Goal: Transaction & Acquisition: Subscribe to service/newsletter

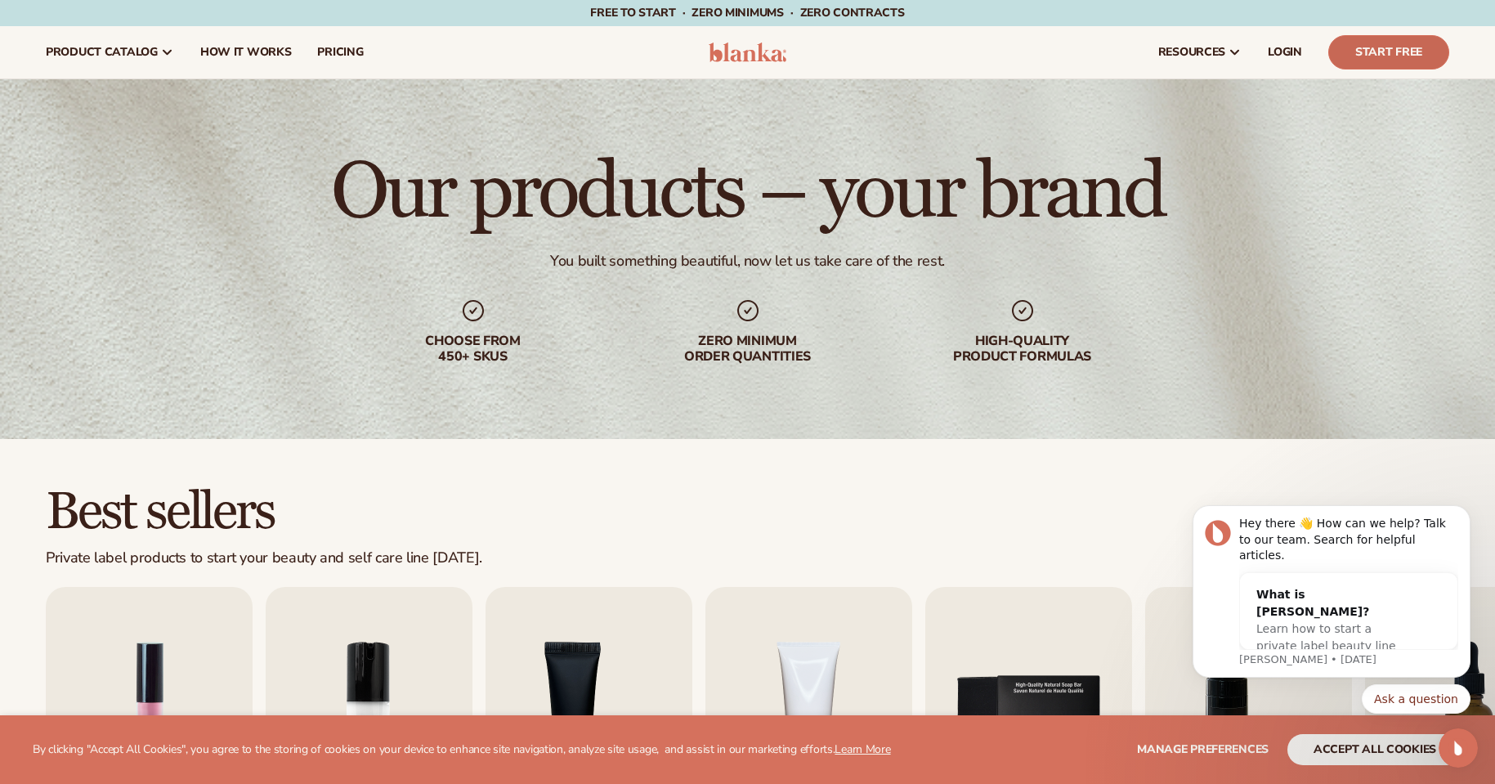
click at [1332, 47] on link "Start Free" at bounding box center [1388, 52] width 121 height 34
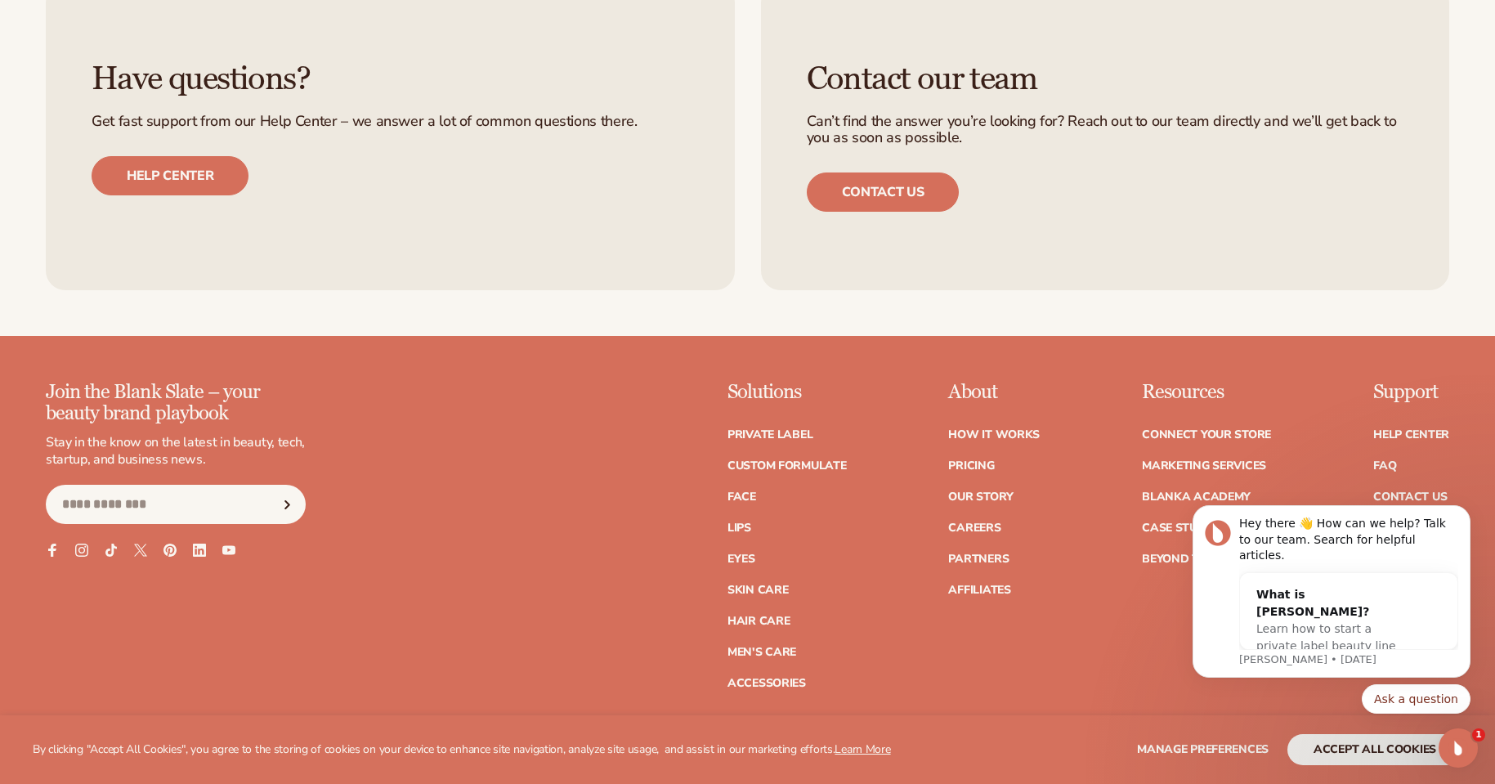
scroll to position [2912, 0]
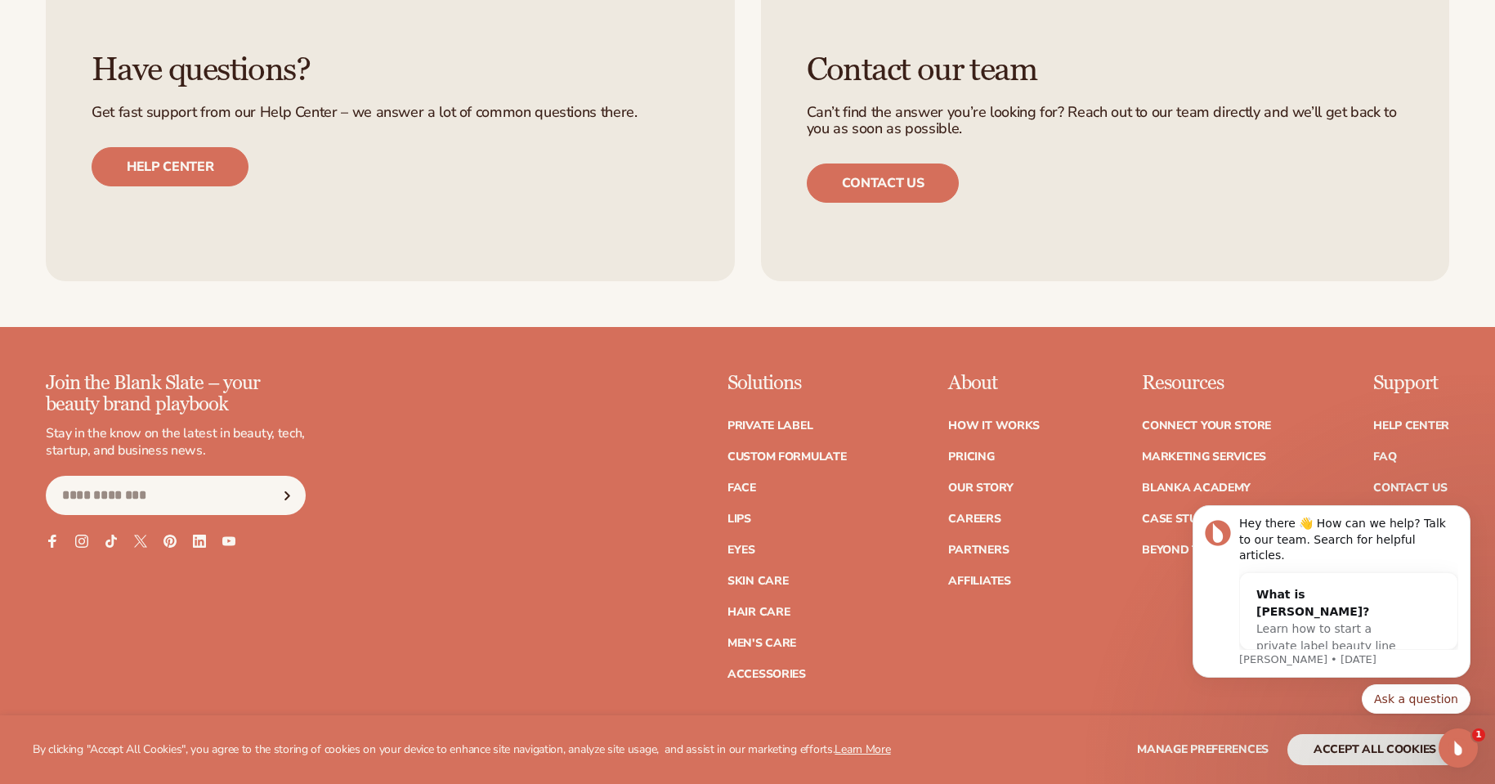
drag, startPoint x: 1504, startPoint y: 445, endPoint x: 314, endPoint y: 129, distance: 1231.3
click at [982, 451] on link "Pricing" at bounding box center [971, 456] width 46 height 11
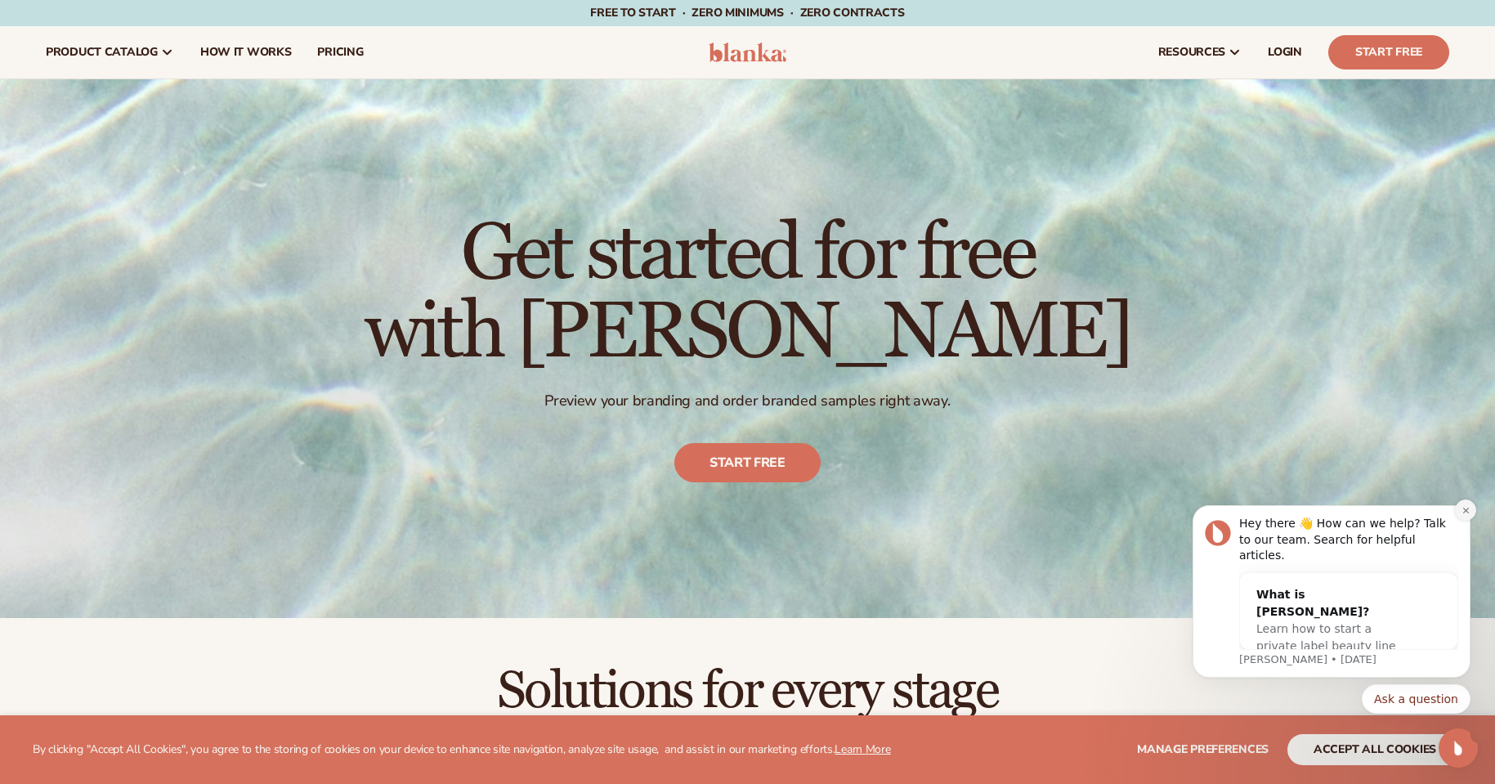
click at [1465, 513] on icon "Dismiss notification" at bounding box center [1465, 510] width 6 height 6
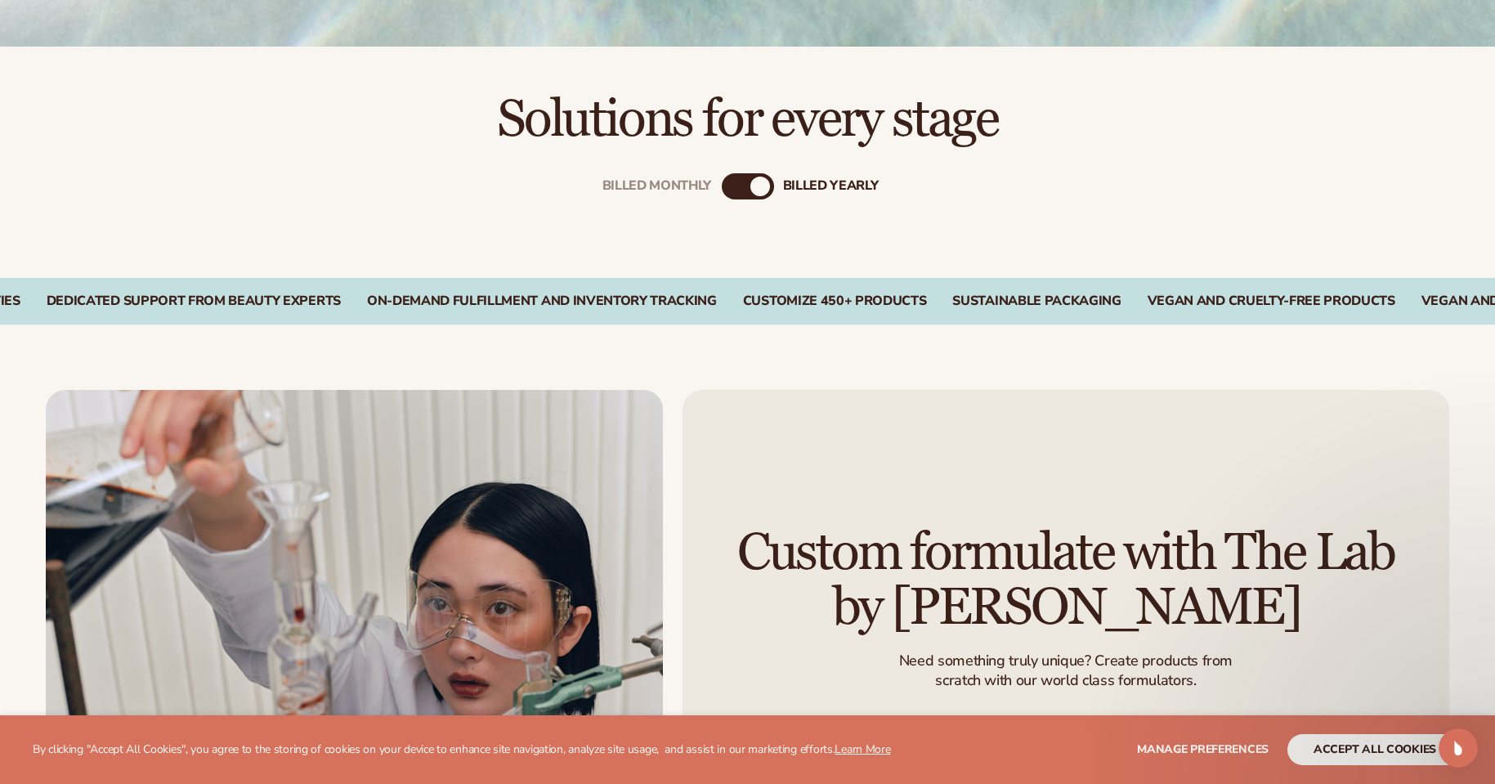
scroll to position [572, 0]
click at [763, 192] on div "billed Yearly" at bounding box center [760, 186] width 20 height 20
click at [754, 189] on div "billed Yearly" at bounding box center [760, 186] width 20 height 20
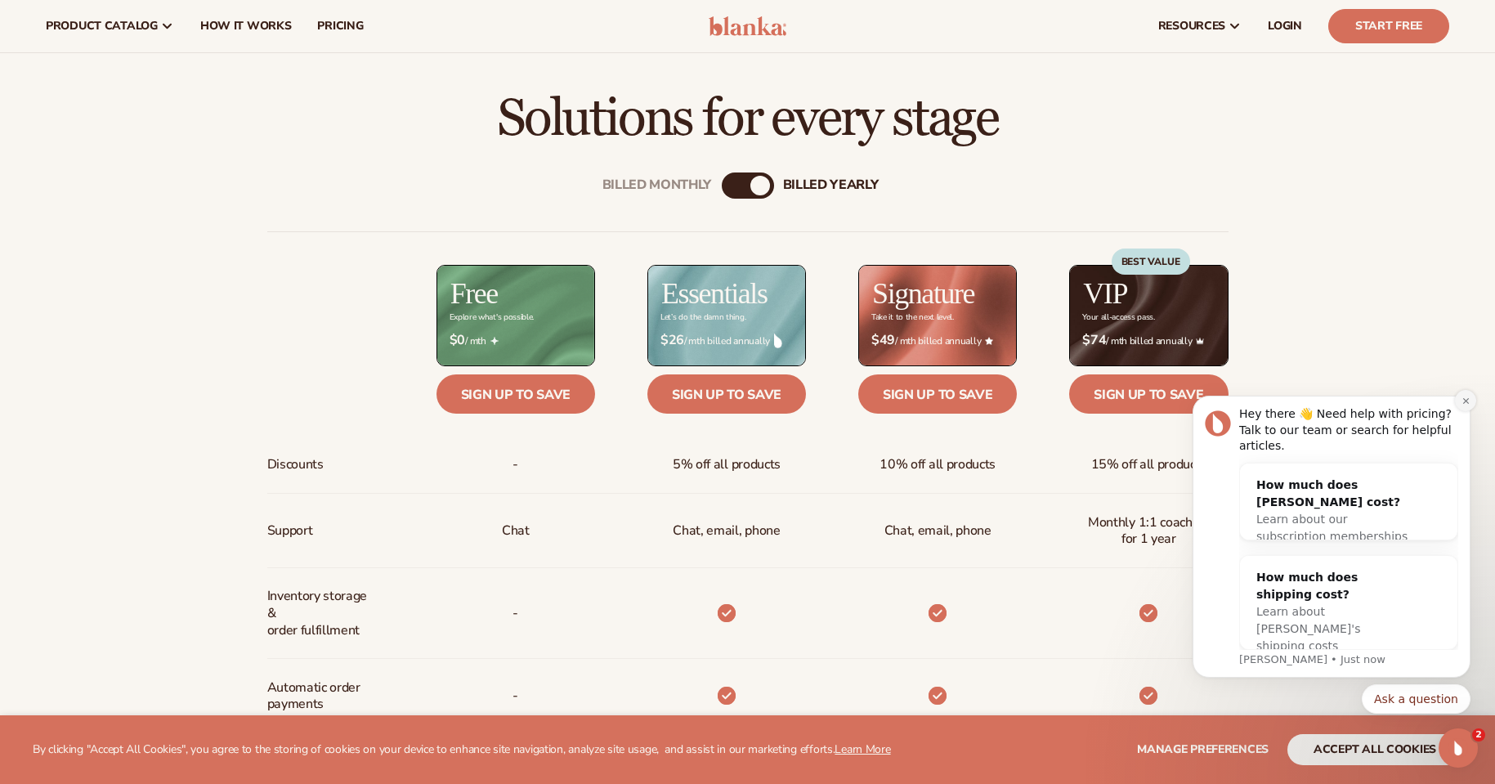
click at [1469, 405] on icon "Dismiss notification" at bounding box center [1466, 400] width 9 height 9
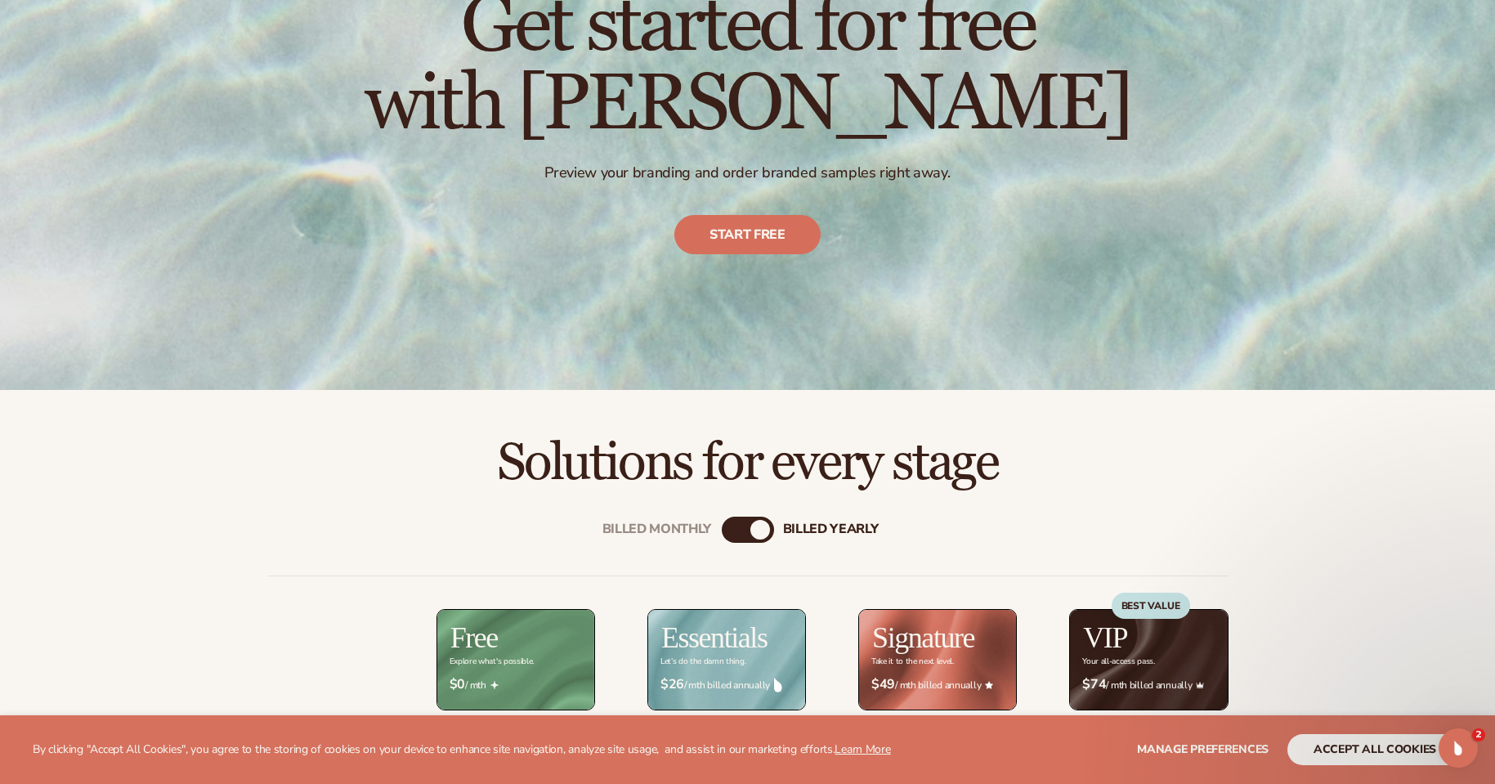
scroll to position [0, 0]
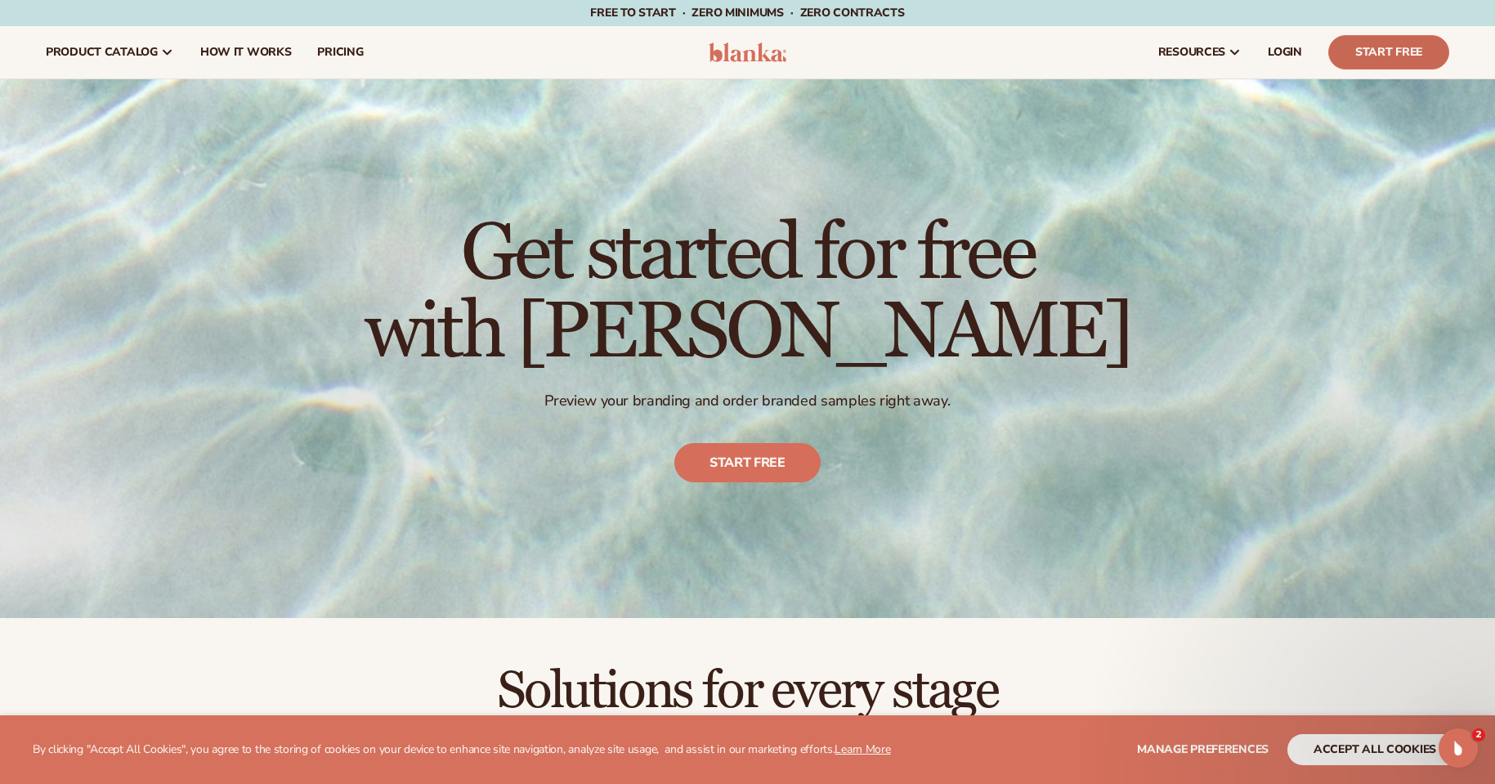
click at [1360, 50] on link "Start Free" at bounding box center [1388, 52] width 121 height 34
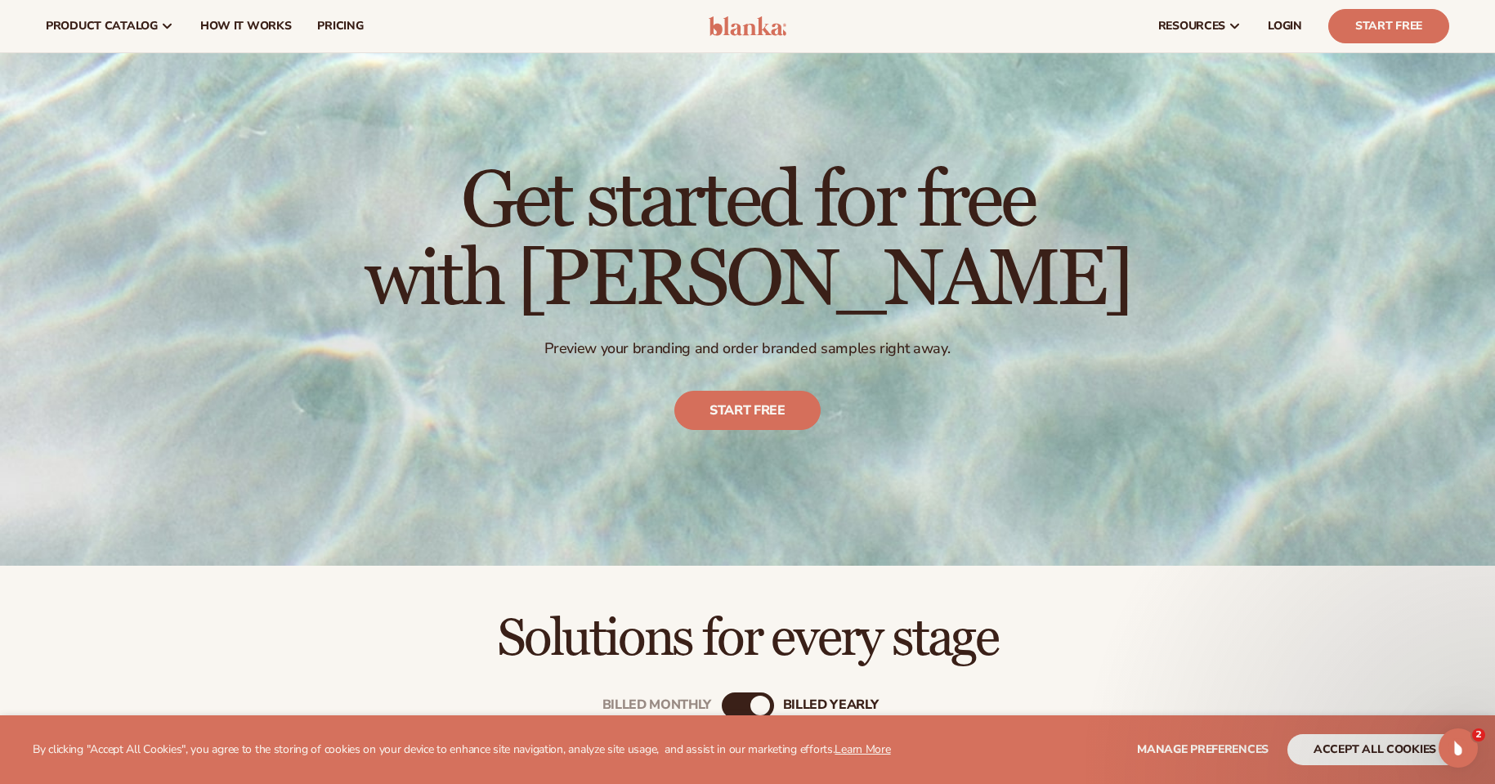
scroll to position [38, 0]
